Goal: Information Seeking & Learning: Learn about a topic

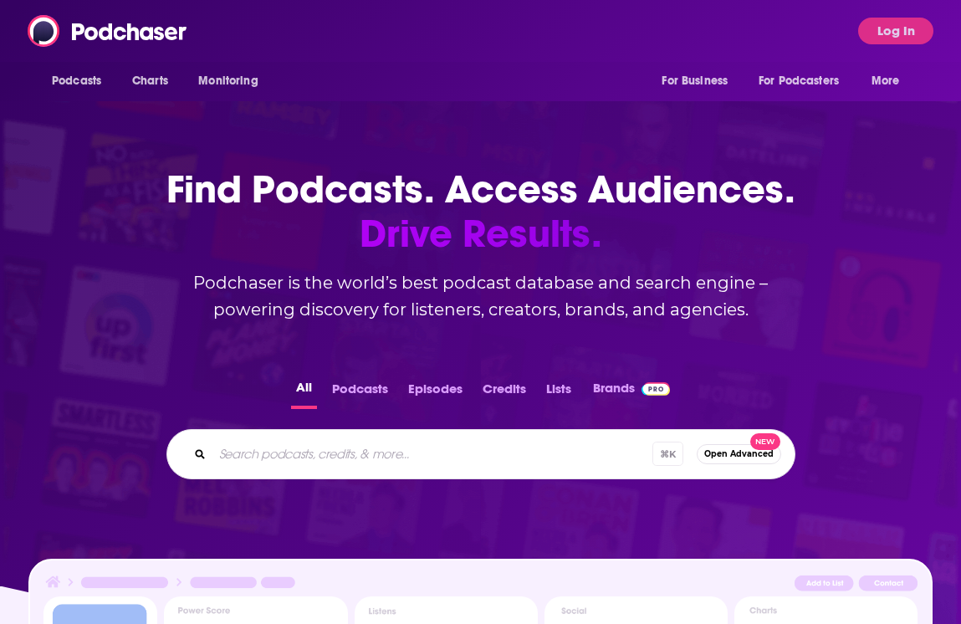
click at [311, 36] on div "Podcasts Charts Monitoring For Business For Podcasters More Log In" at bounding box center [480, 31] width 961 height 62
click at [230, 459] on input "Search podcasts, credits, & more..." at bounding box center [455, 454] width 485 height 27
type input "leap academy"
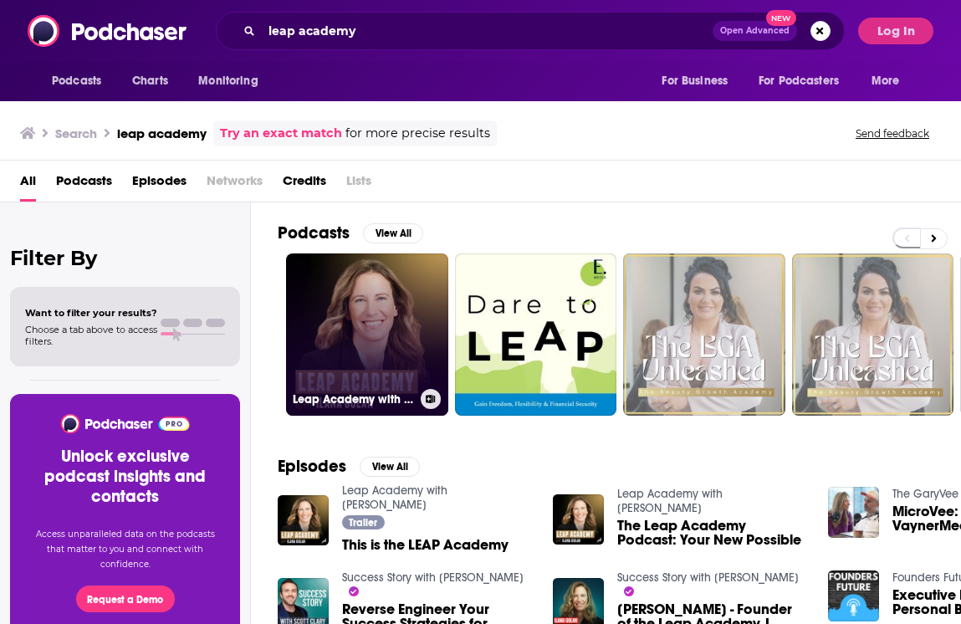
click at [386, 375] on link "Leap Academy with [PERSON_NAME]" at bounding box center [367, 335] width 162 height 162
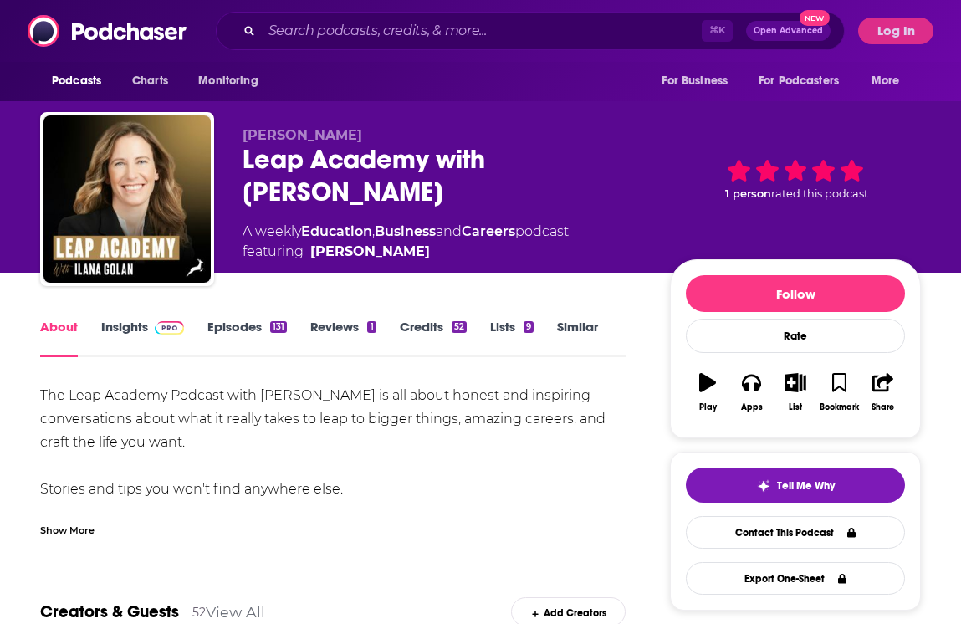
click at [111, 320] on link "Insights" at bounding box center [142, 338] width 83 height 38
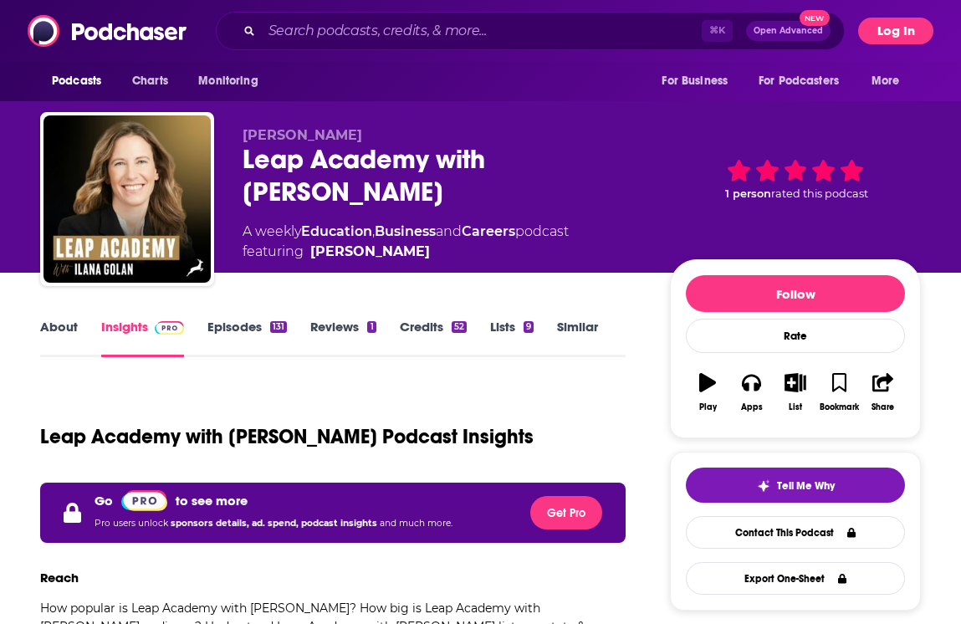
click at [890, 40] on button "Log In" at bounding box center [896, 31] width 75 height 27
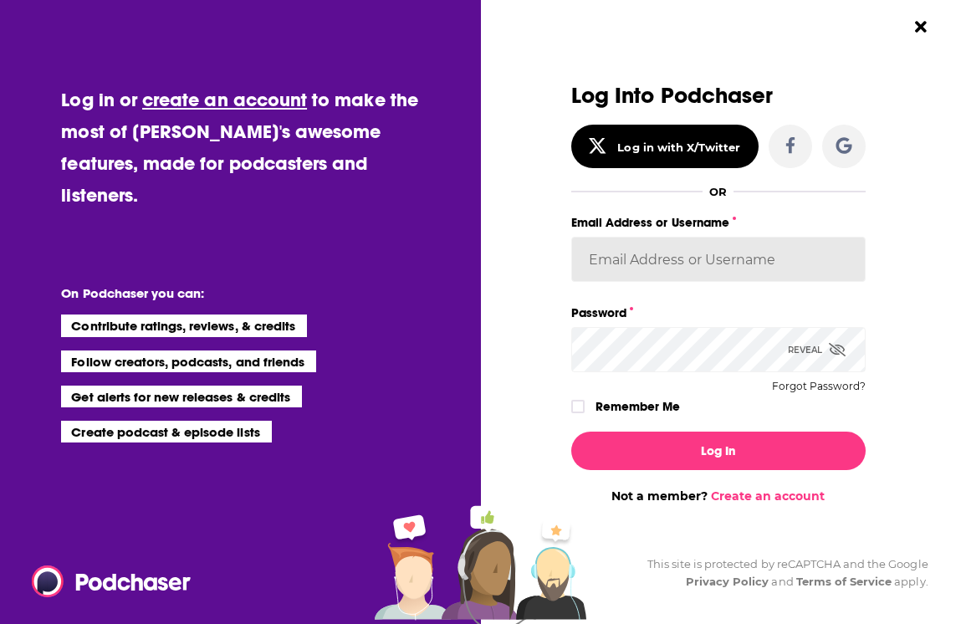
click at [687, 251] on input "Email Address or Username" at bounding box center [719, 259] width 295 height 45
type input "[EMAIL_ADDRESS][DOMAIN_NAME]"
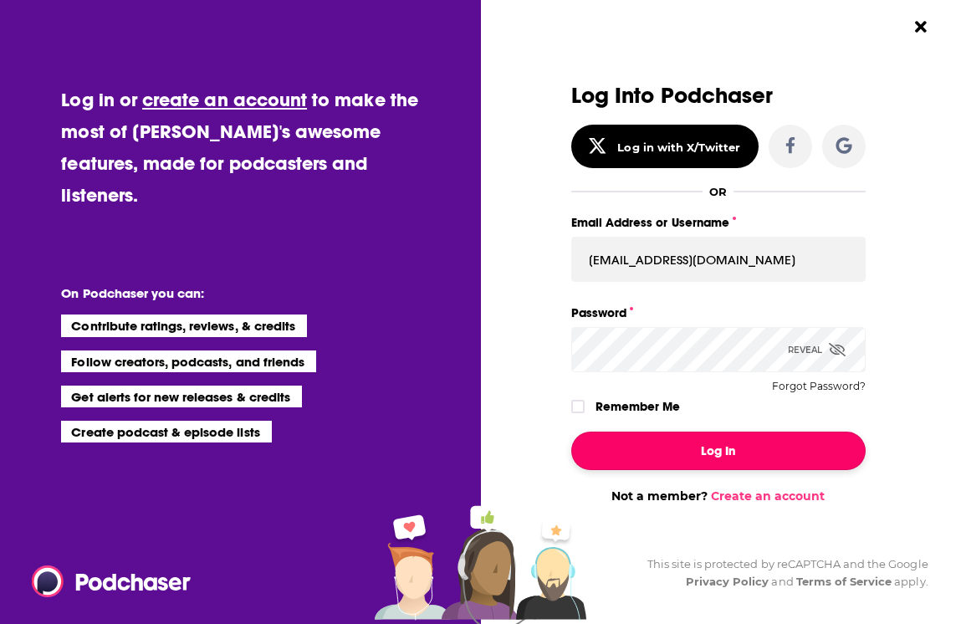
click at [695, 455] on button "Log In" at bounding box center [719, 451] width 295 height 38
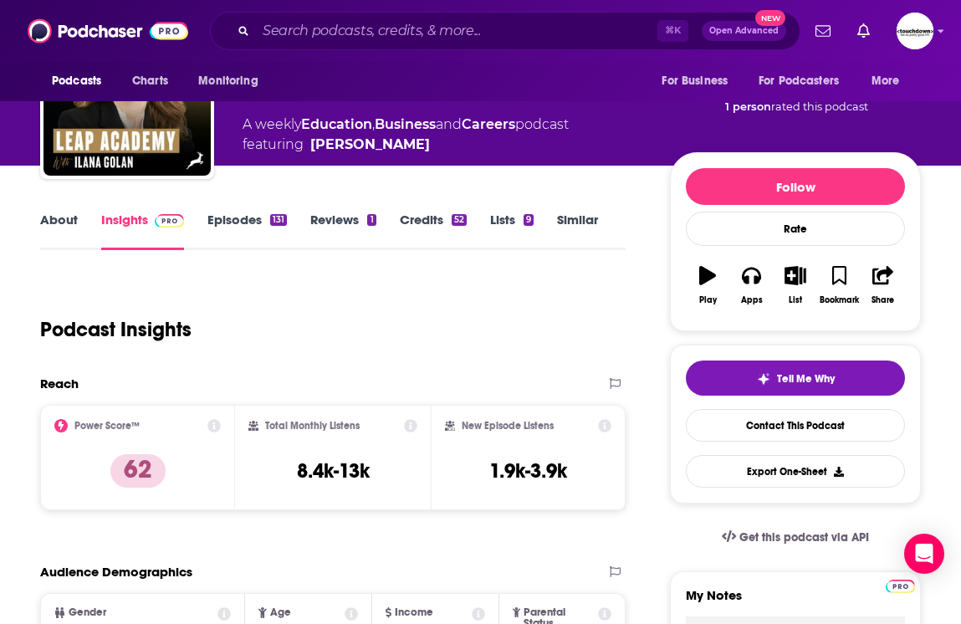
scroll to position [111, 0]
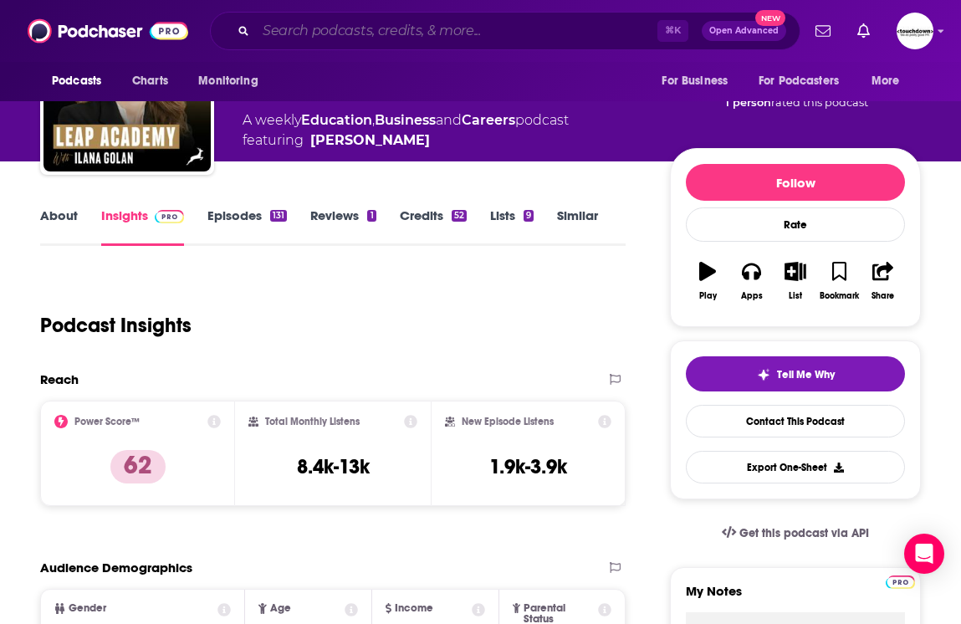
click at [279, 35] on input "Search podcasts, credits, & more..." at bounding box center [457, 31] width 402 height 27
